Goal: Task Accomplishment & Management: Use online tool/utility

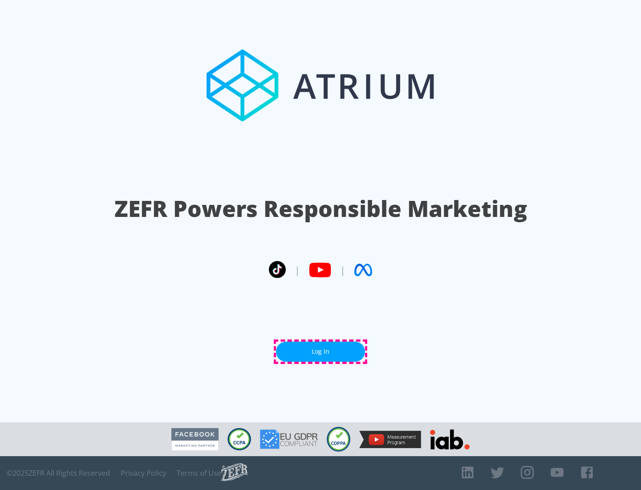
click at [320, 351] on link "Log In" at bounding box center [320, 351] width 89 height 20
